Goal: Information Seeking & Learning: Learn about a topic

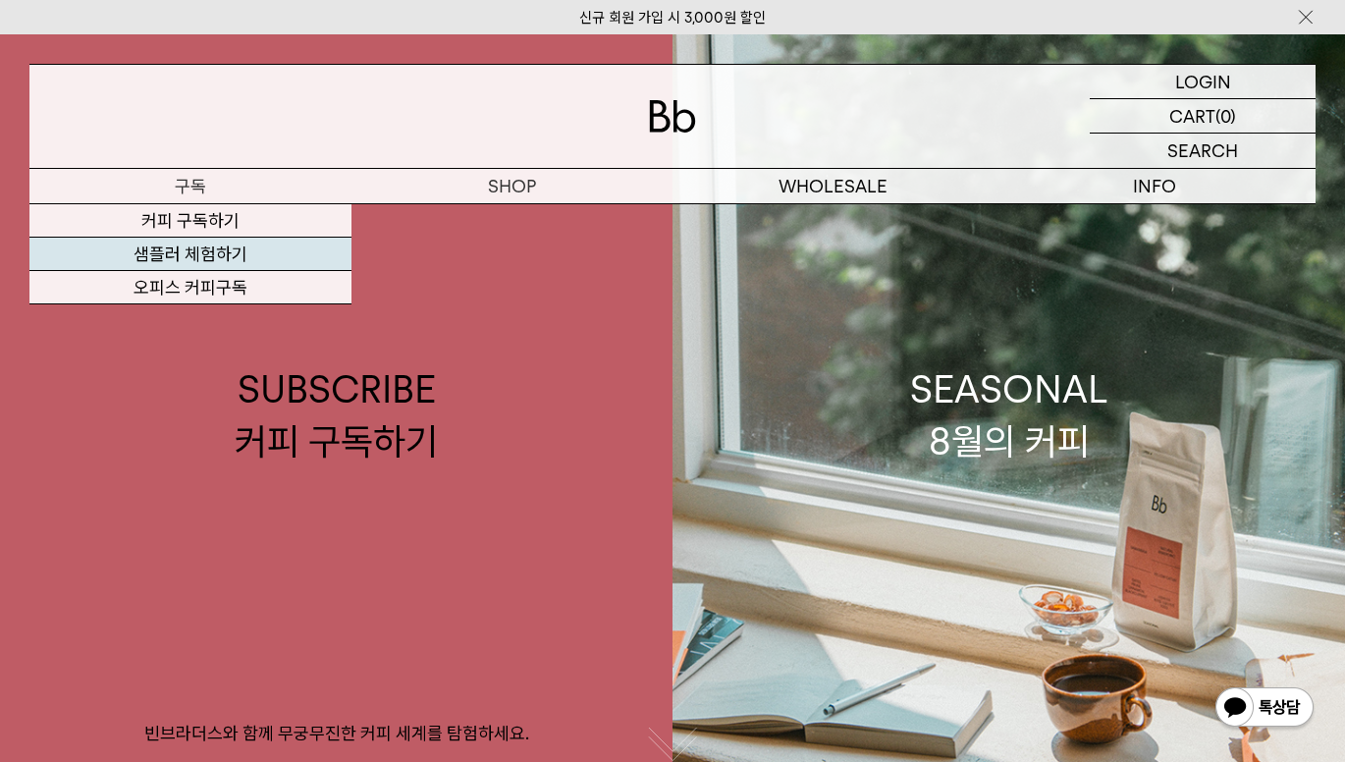
click at [171, 264] on link "샘플러 체험하기" at bounding box center [190, 254] width 322 height 33
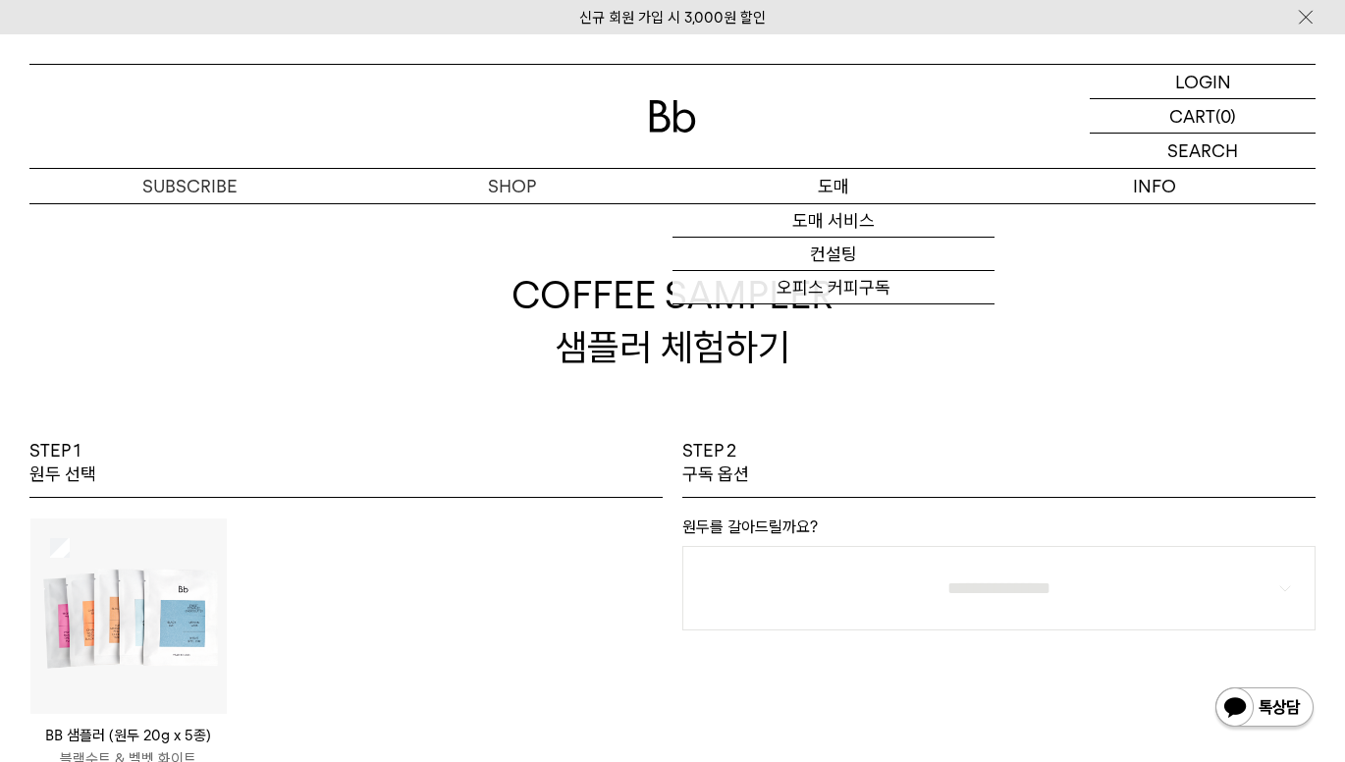
click at [831, 188] on p "도매" at bounding box center [833, 186] width 322 height 34
click at [824, 223] on link "도매 서비스" at bounding box center [833, 220] width 322 height 33
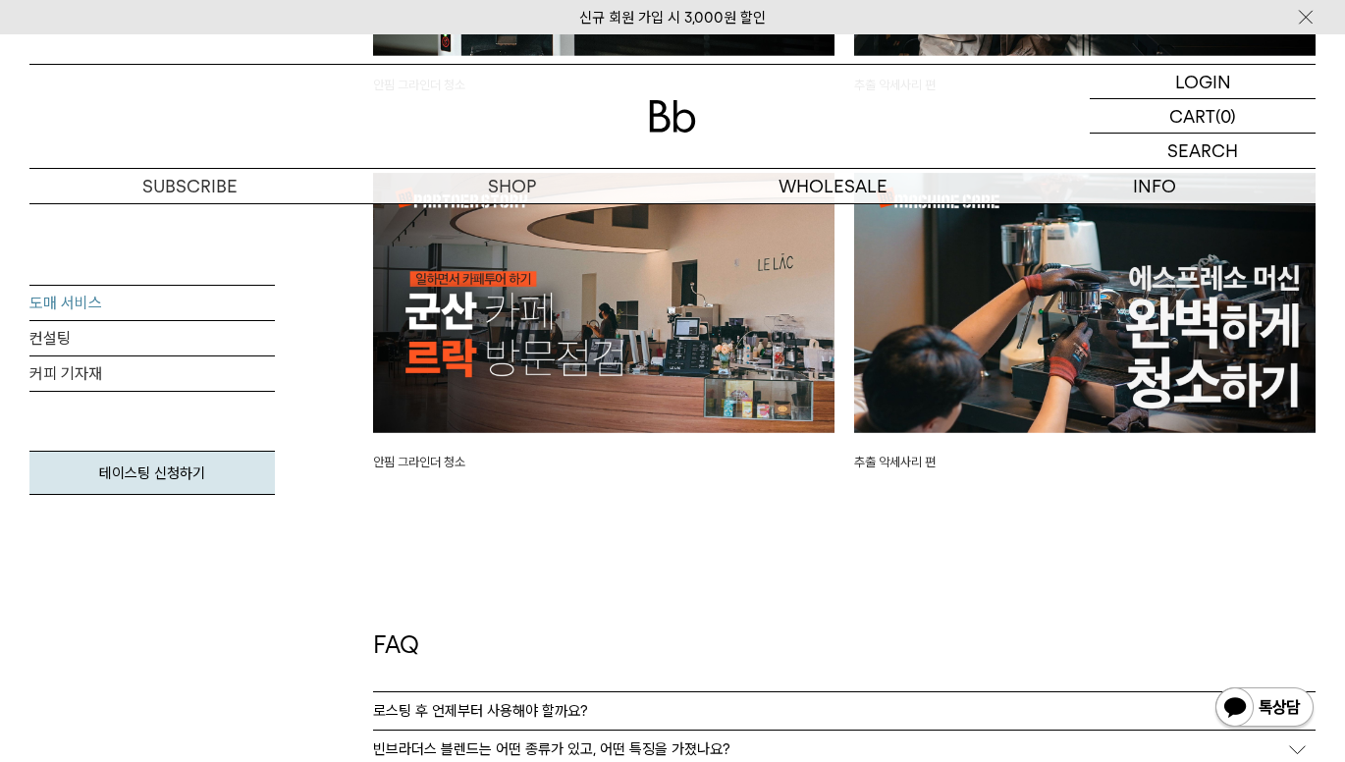
scroll to position [4539, 0]
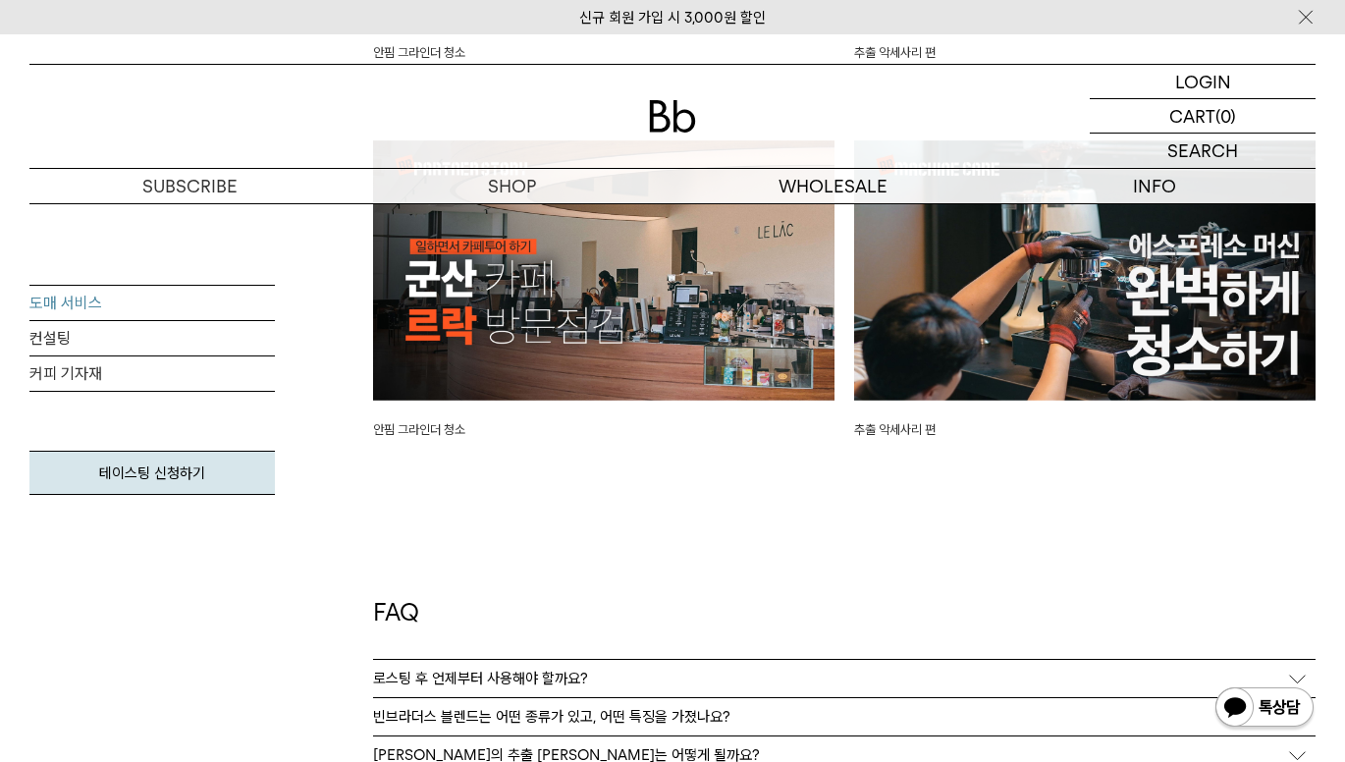
click at [400, 675] on p "로스팅 후 언제부터 사용해야 할까요?" at bounding box center [480, 678] width 215 height 18
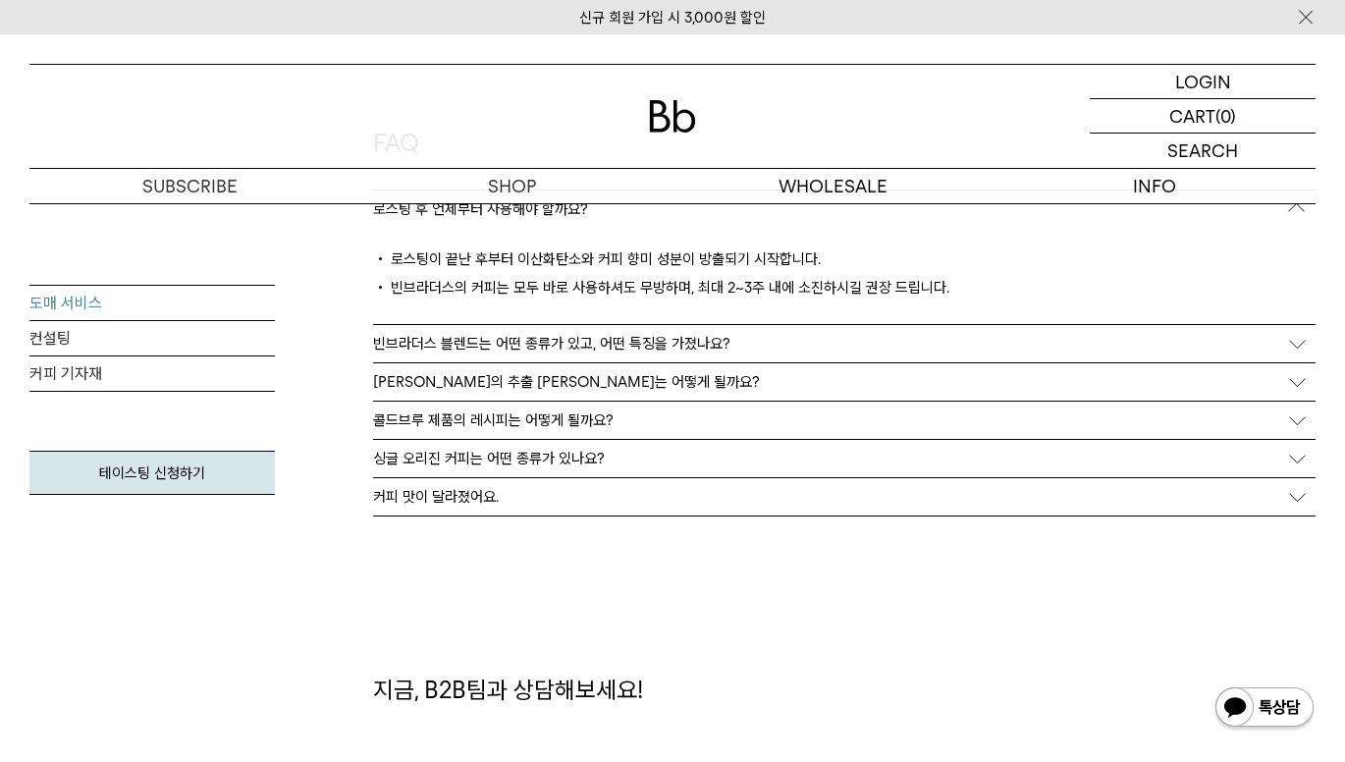
scroll to position [5017, 0]
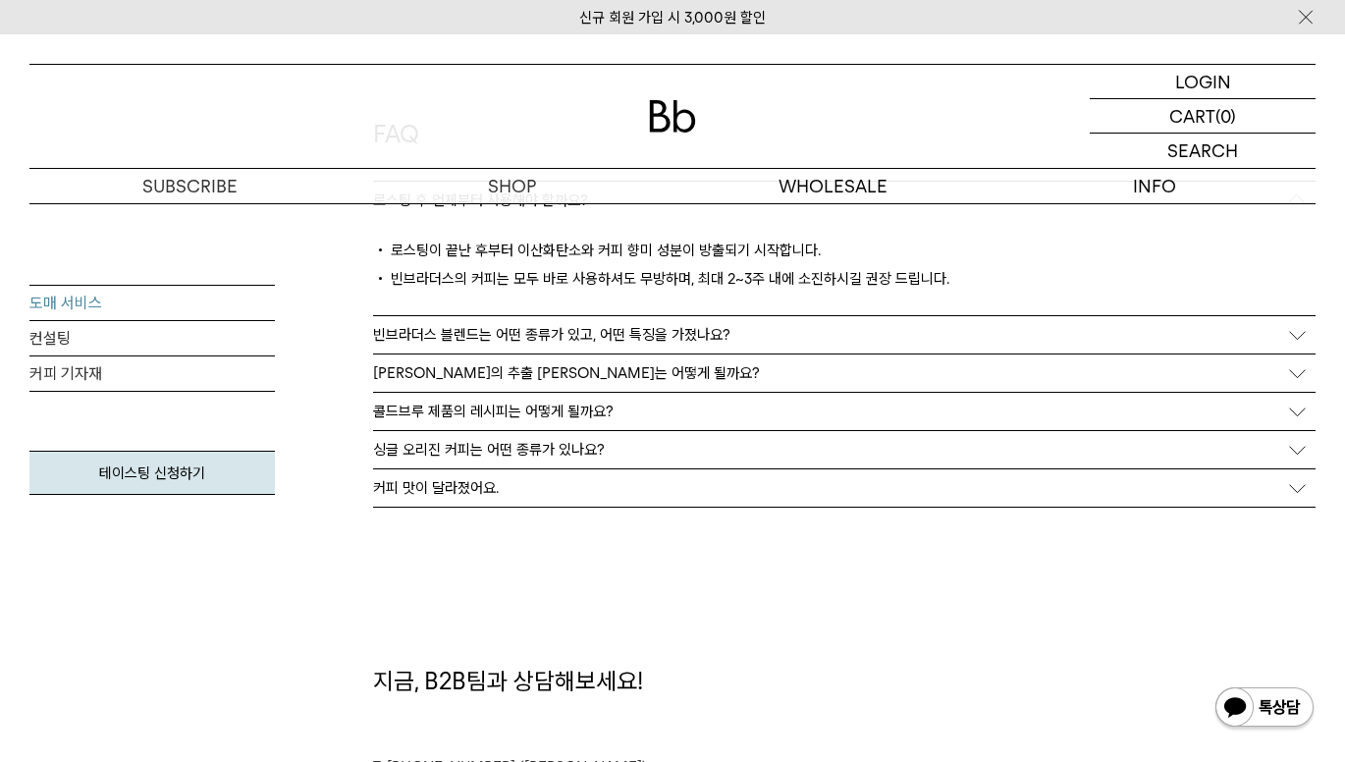
click at [1290, 477] on div "커피 맛이 달라졌어요." at bounding box center [844, 487] width 942 height 37
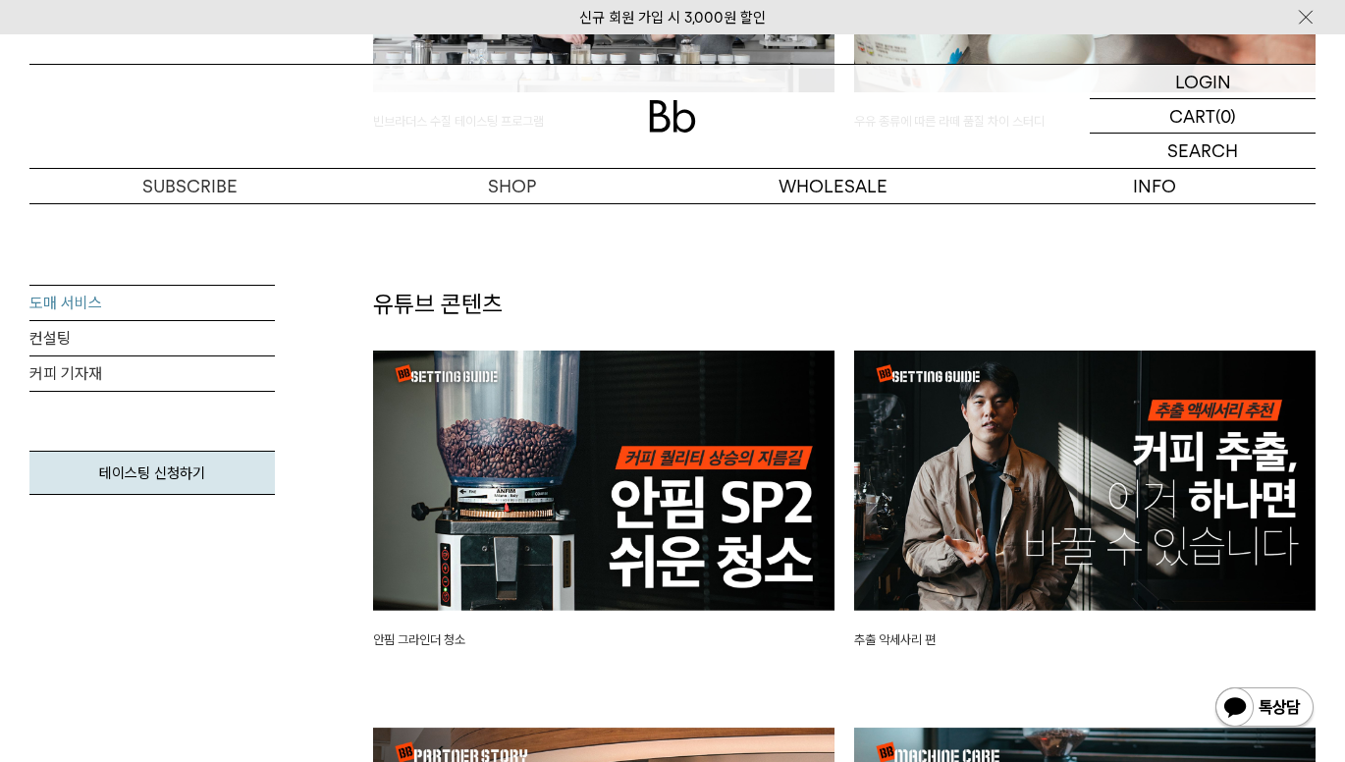
scroll to position [3983, 0]
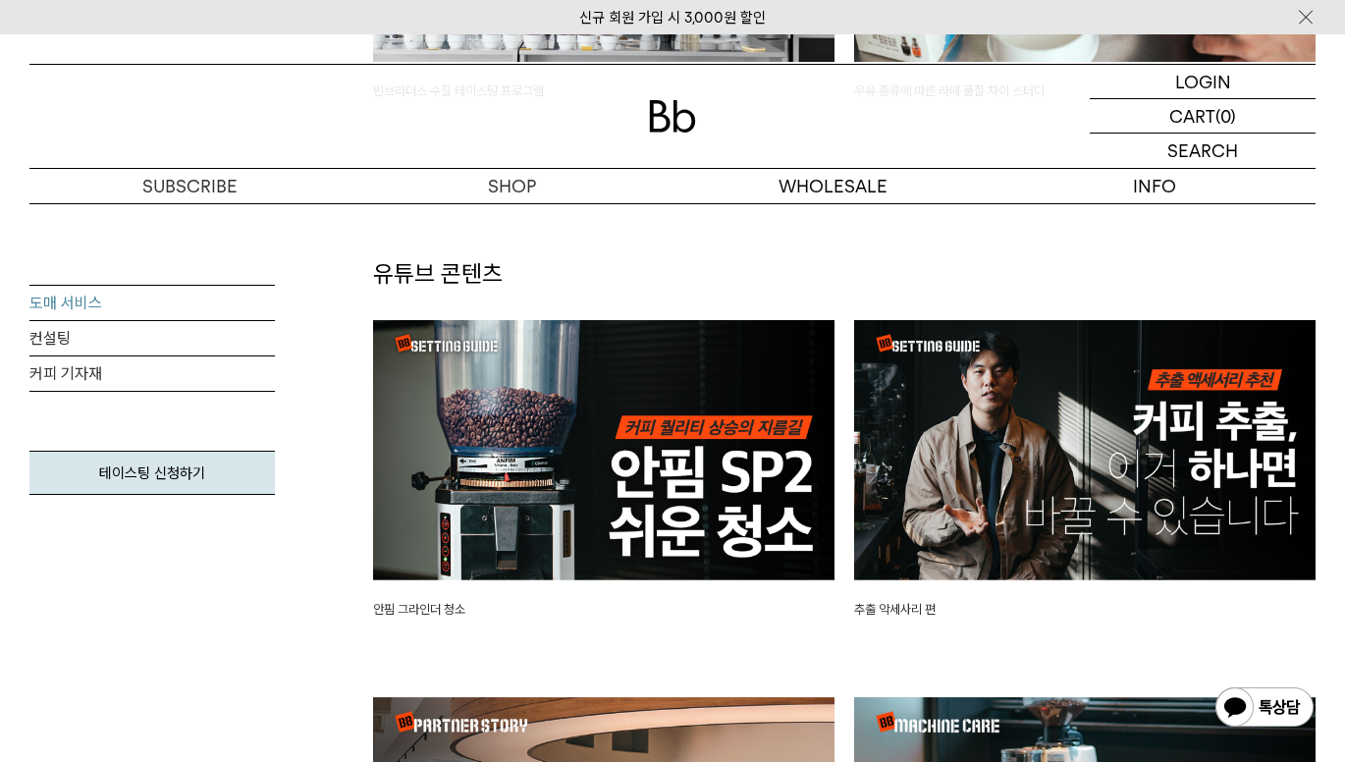
click at [673, 492] on img at bounding box center [603, 450] width 461 height 260
click at [52, 331] on link "컨설팅" at bounding box center [151, 338] width 245 height 35
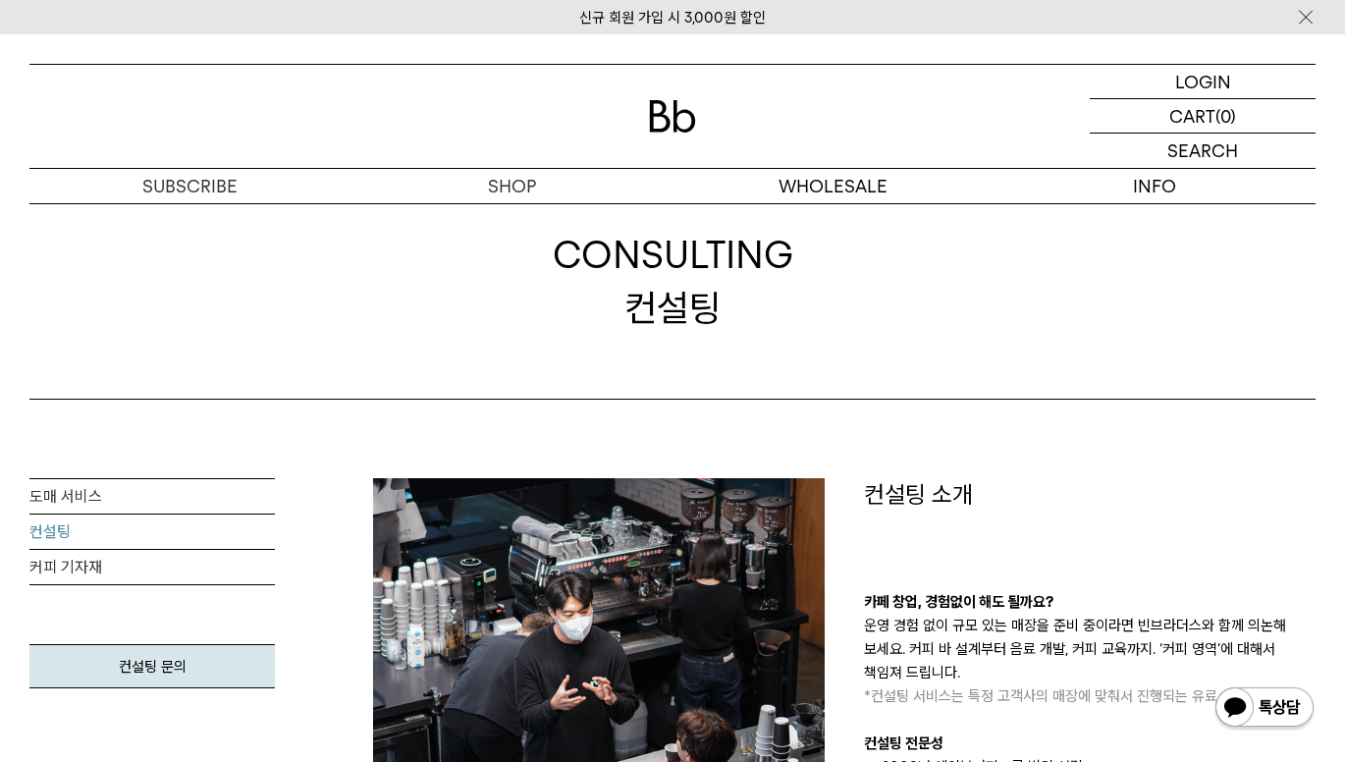
scroll to position [104, 0]
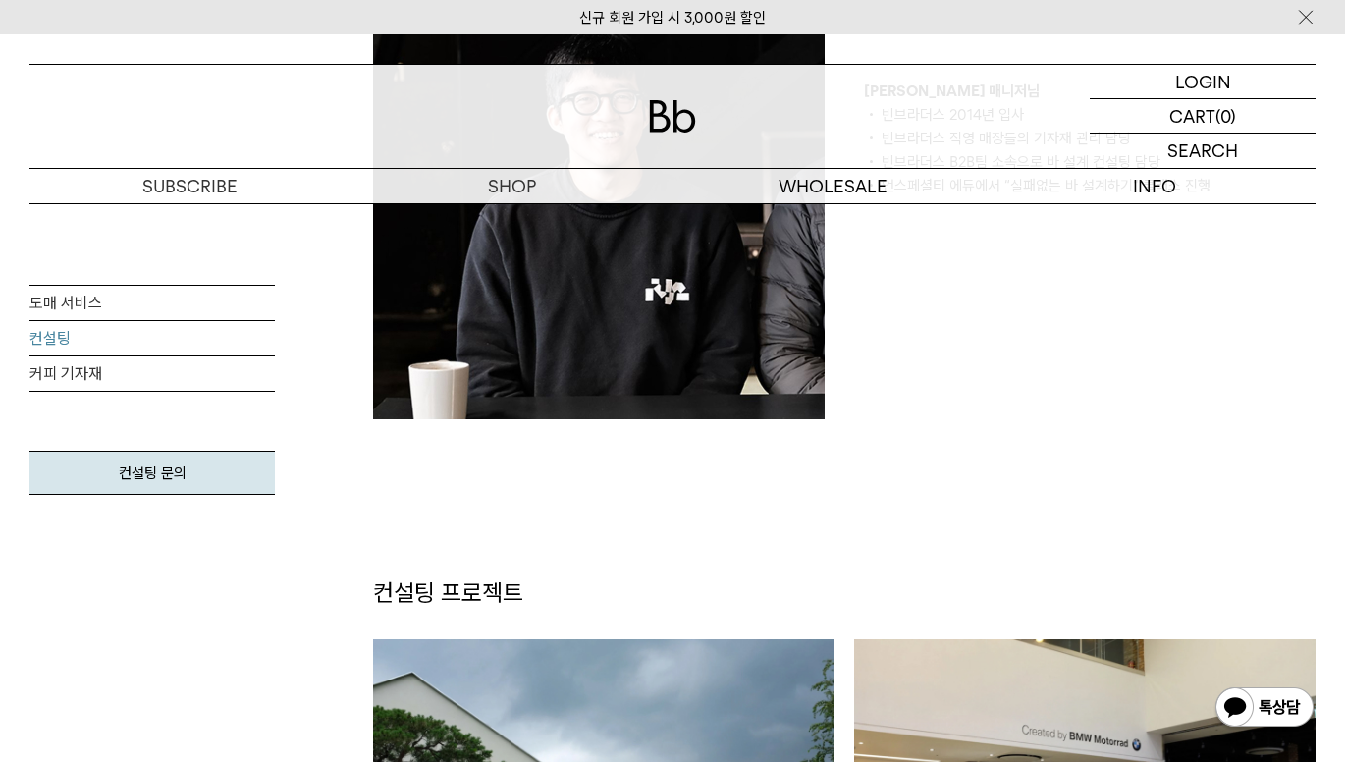
scroll to position [1799, 0]
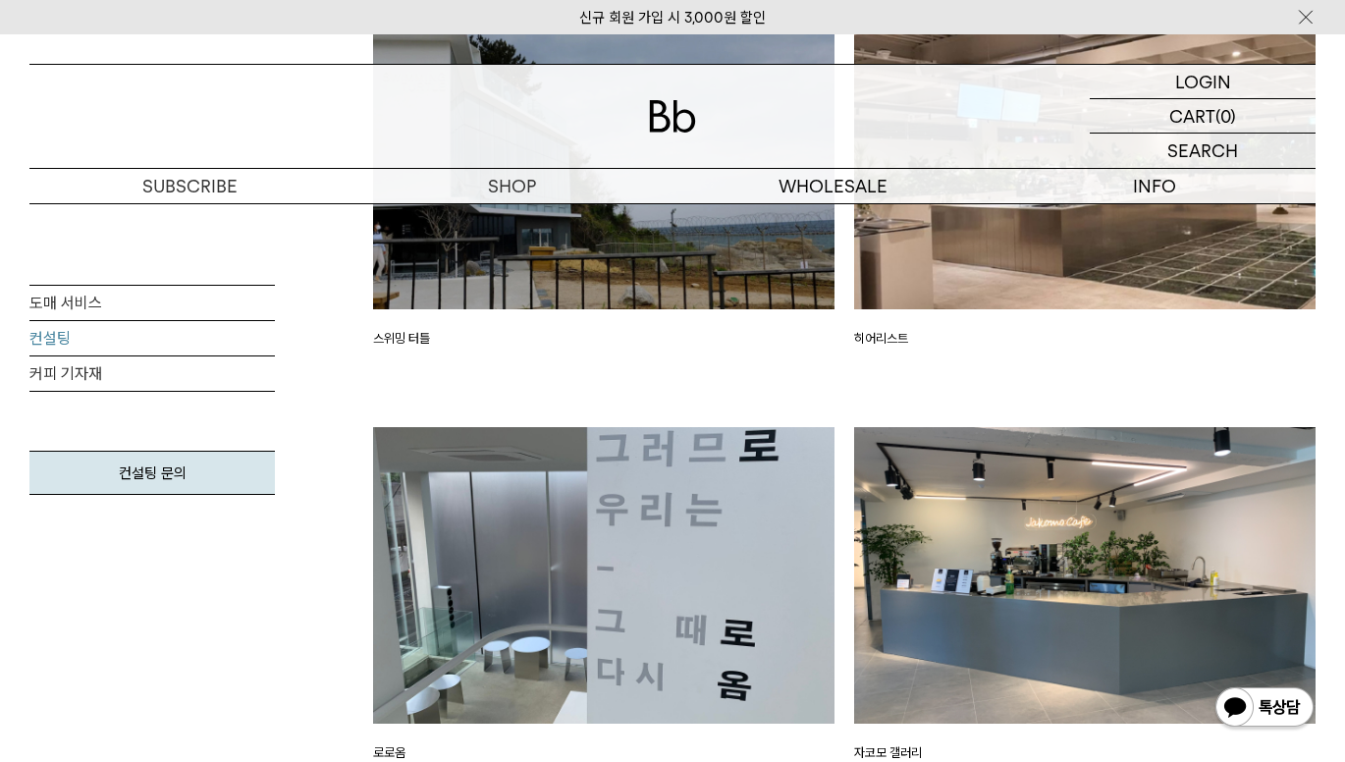
scroll to position [2931, 0]
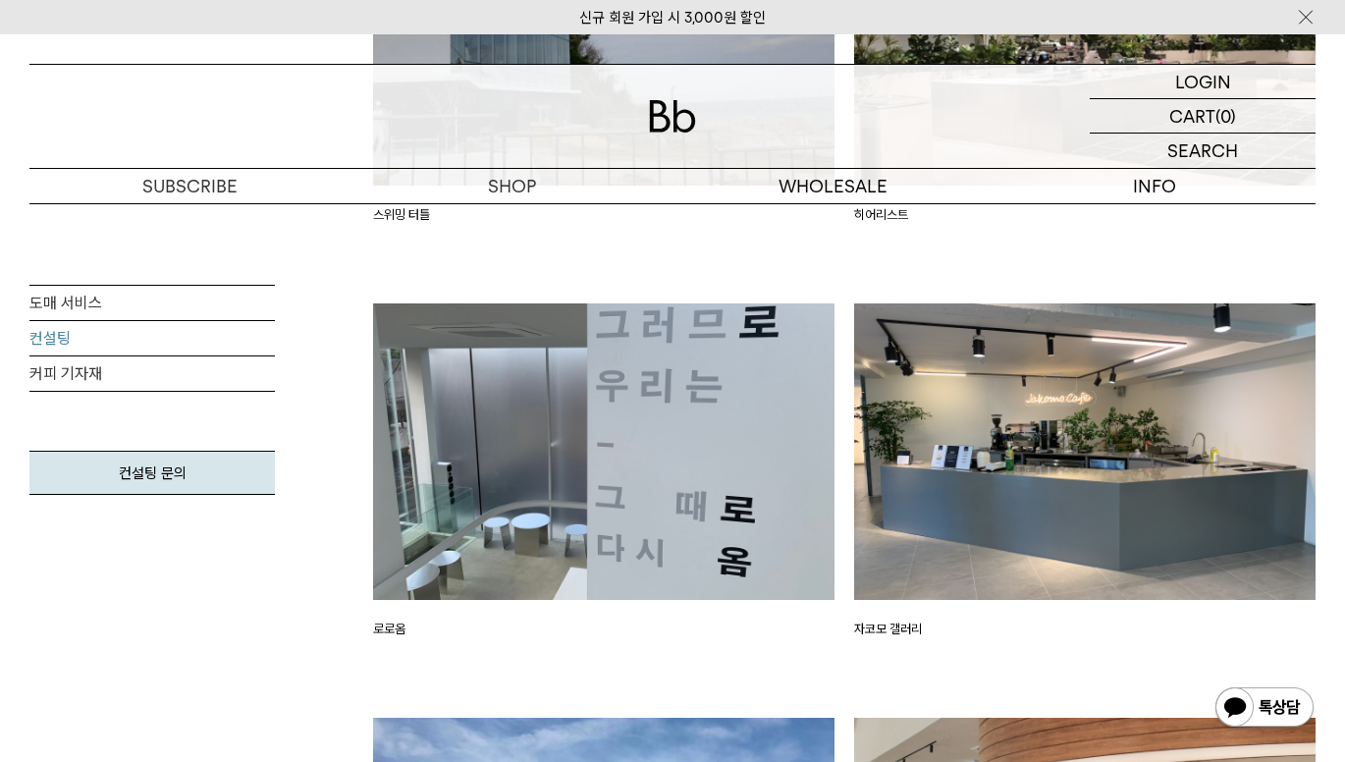
click at [1344, 757] on div "도매 서비스 컨설팅 커피 기자재 컨설팅 문의 컨설팅 소개 카페 창업, 경험없이 해도 될까요?" at bounding box center [672, 193] width 1345 height 5212
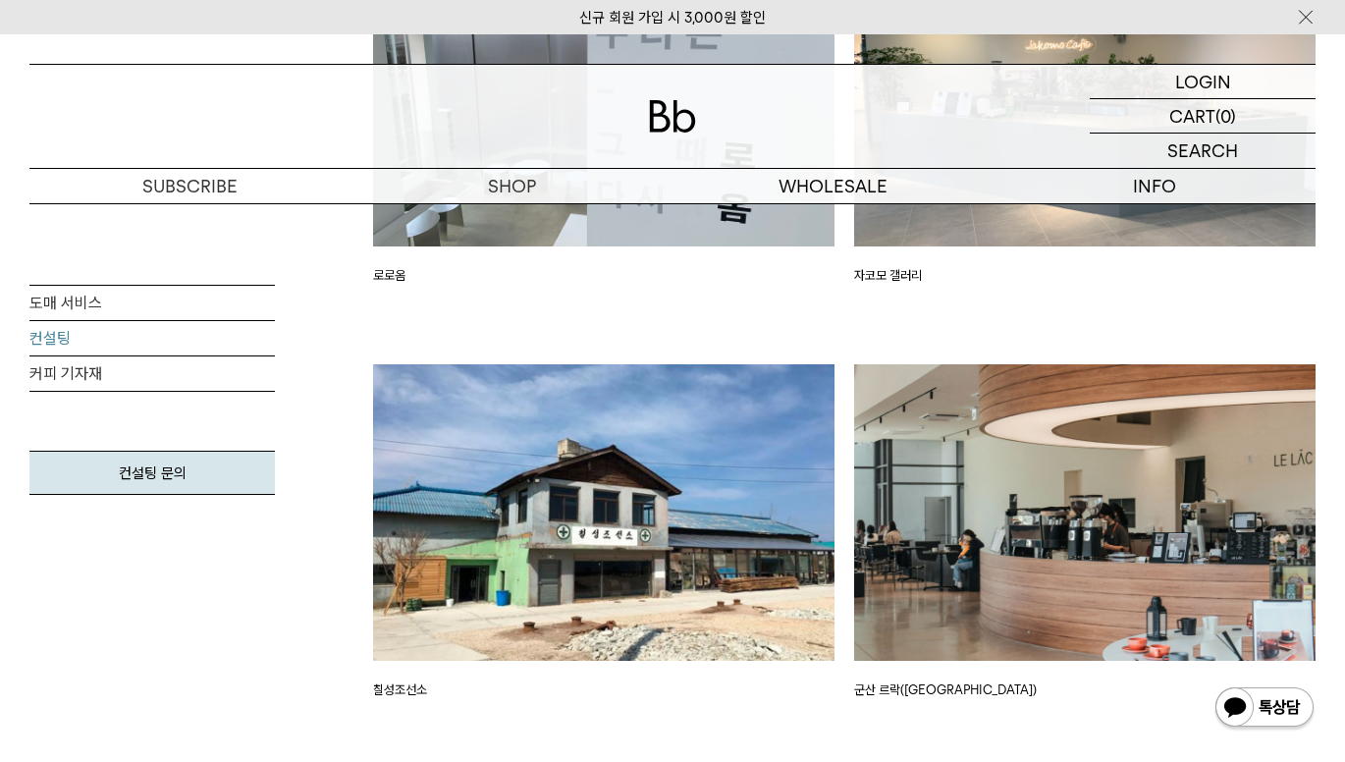
scroll to position [3421, 0]
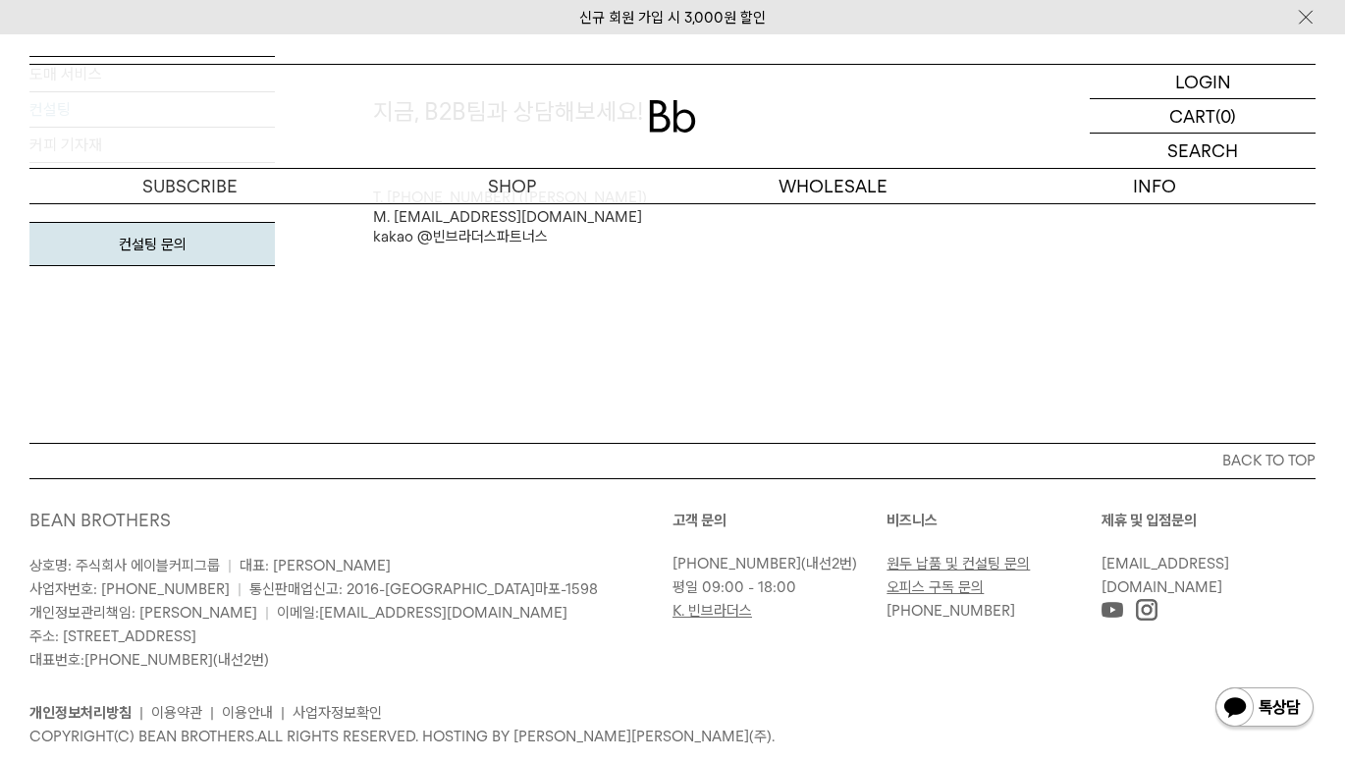
scroll to position [5342, 0]
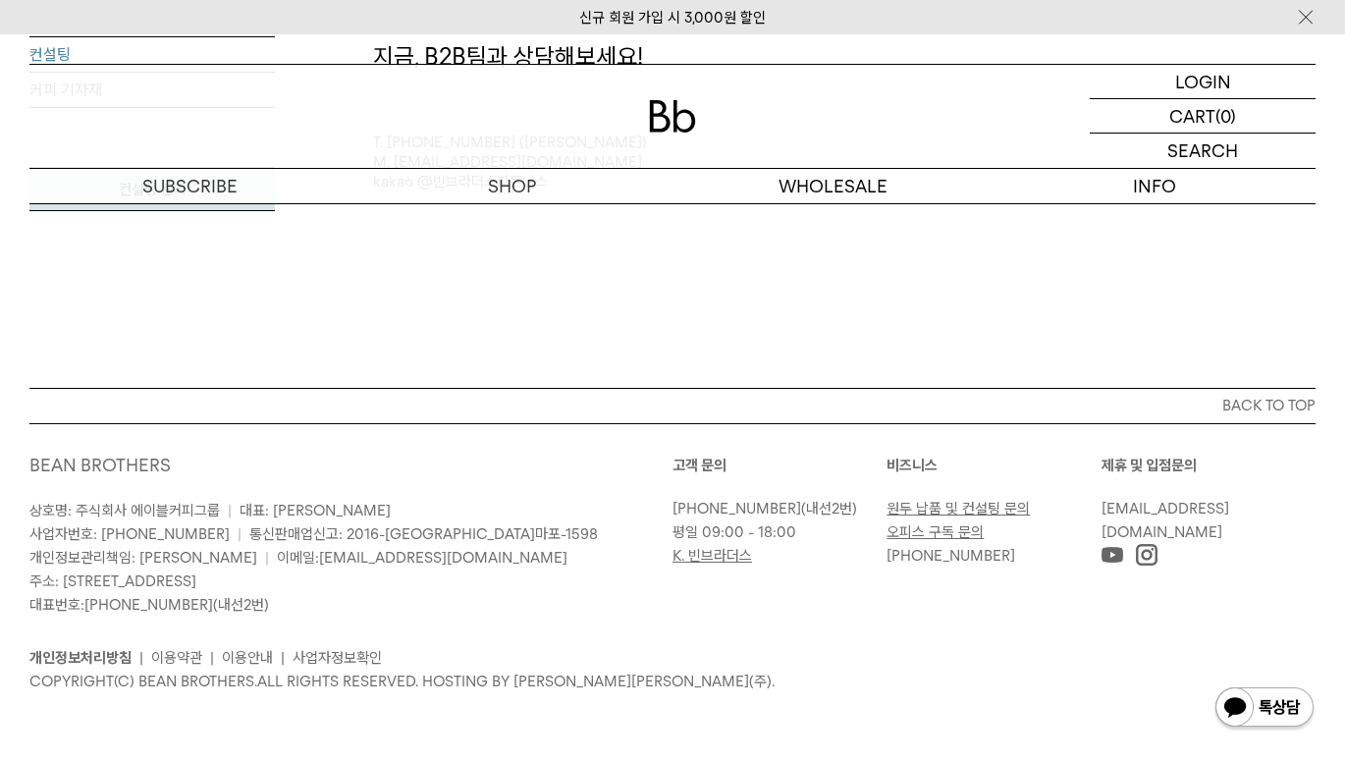
click at [884, 700] on div "BEAN BROTHERS 상호명: 주식회사 에이블커피그룹 | 대표: 박성호 사업자번호: 220-87-84283 | 통신판매업신고: 2016-서…" at bounding box center [672, 572] width 1286 height 299
